Goal: Find specific page/section: Find specific page/section

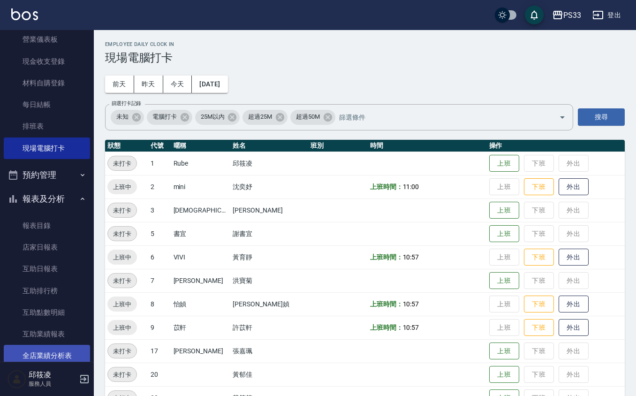
scroll to position [194, 0]
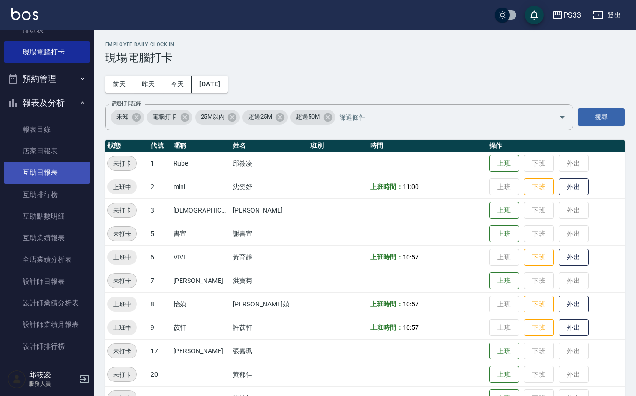
click at [59, 169] on link "互助日報表" at bounding box center [47, 173] width 86 height 22
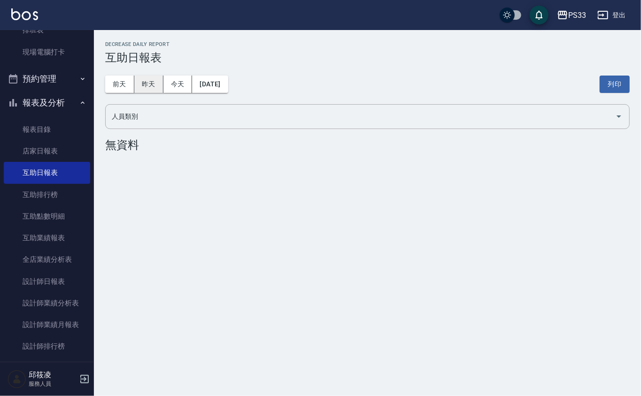
click at [140, 80] on button "昨天" at bounding box center [148, 84] width 29 height 17
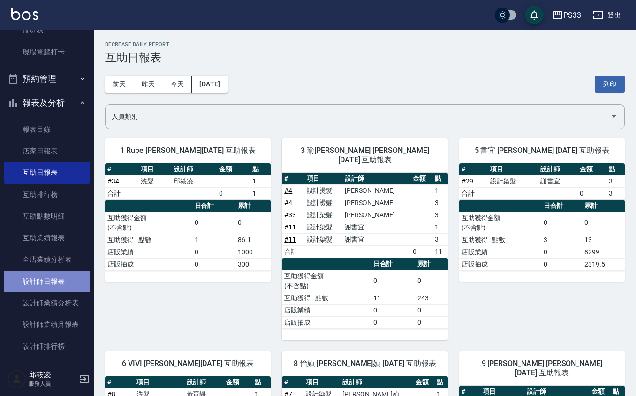
click at [63, 278] on link "設計師日報表" at bounding box center [47, 282] width 86 height 22
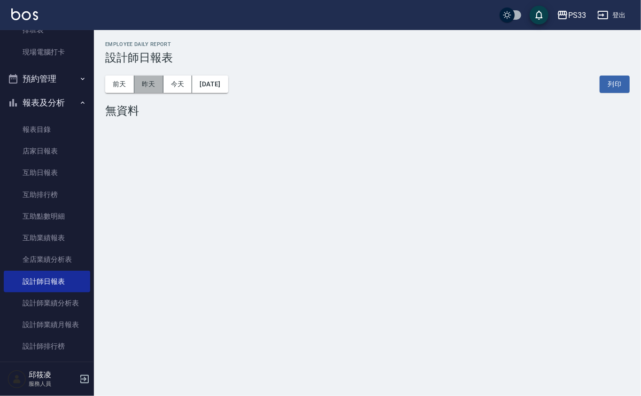
click at [147, 84] on button "昨天" at bounding box center [148, 84] width 29 height 17
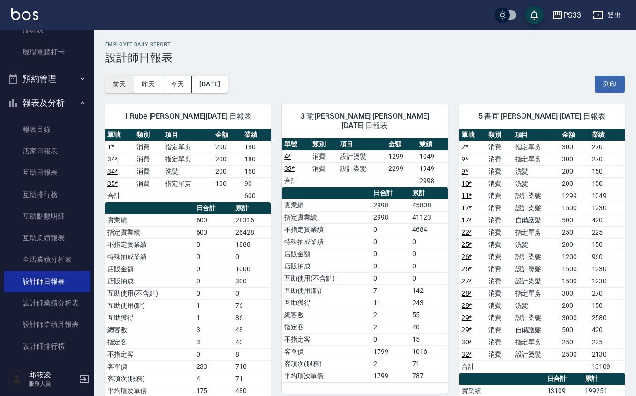
click at [121, 79] on button "前天" at bounding box center [119, 84] width 29 height 17
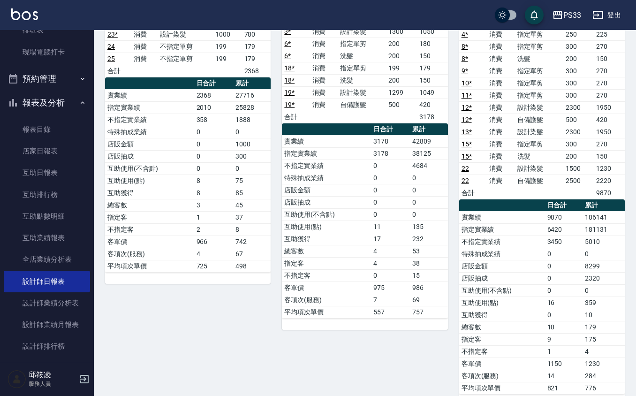
scroll to position [375, 0]
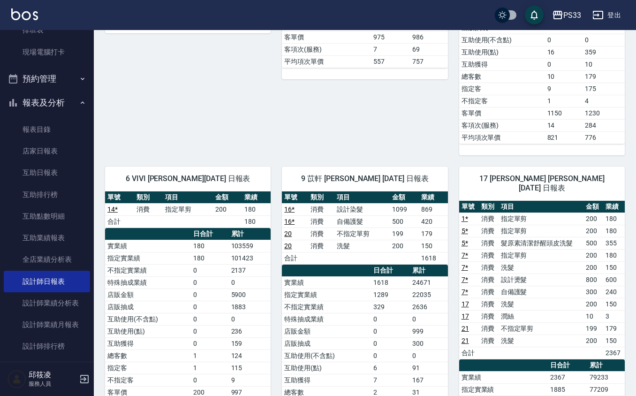
click at [428, 189] on div "9 苡軒 [PERSON_NAME] [DATE] 日報表" at bounding box center [365, 179] width 166 height 24
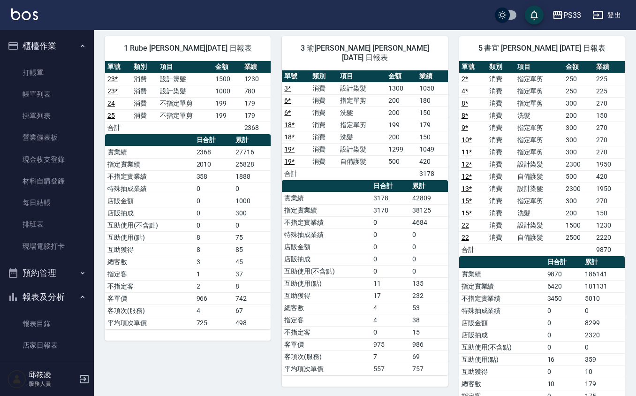
scroll to position [0, 0]
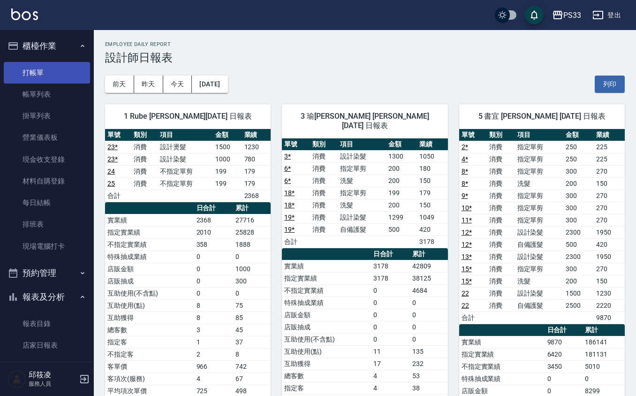
click at [53, 83] on ul "打帳單 帳單列表 掛單列表 營業儀表板 現金收支登錄 材料自購登錄 每日結帳 排班表 現場電腦打卡" at bounding box center [47, 159] width 86 height 203
click at [62, 70] on link "打帳單" at bounding box center [47, 73] width 86 height 22
